Goal: Find specific page/section: Find specific page/section

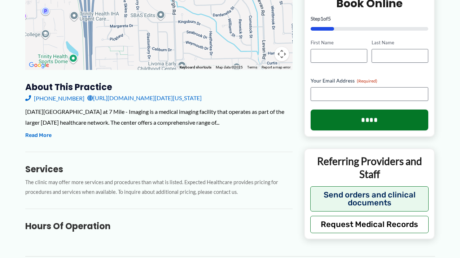
scroll to position [191, 0]
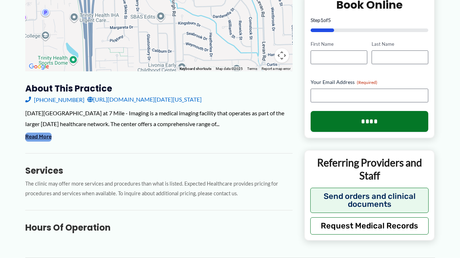
click at [31, 133] on button "Read More" at bounding box center [38, 137] width 26 height 9
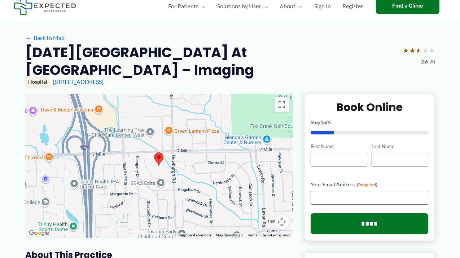
scroll to position [0, 0]
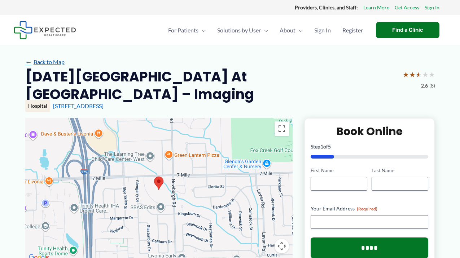
click at [48, 61] on link "← Back to Map" at bounding box center [44, 62] width 39 height 11
click at [72, 102] on div "[STREET_ADDRESS]" at bounding box center [244, 106] width 382 height 8
click at [72, 102] on link "[STREET_ADDRESS]" at bounding box center [78, 105] width 50 height 7
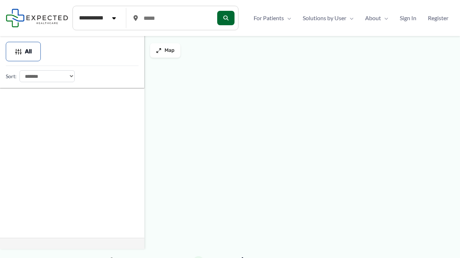
type input "*****"
